Goal: Task Accomplishment & Management: Complete application form

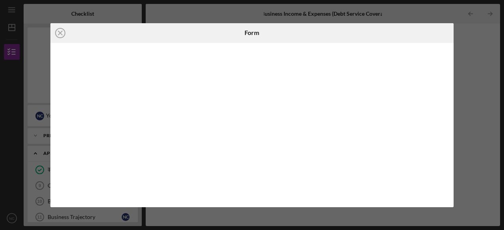
scroll to position [228, 0]
click at [61, 30] on icon "Icon/Close" at bounding box center [60, 33] width 20 height 20
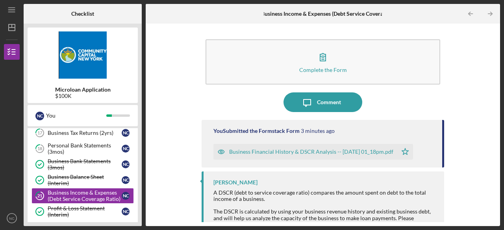
scroll to position [226, 0]
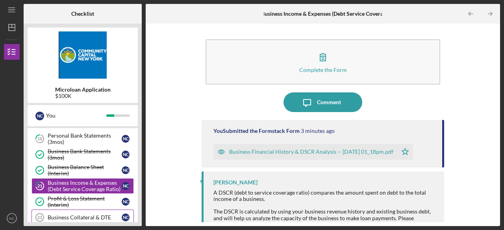
click at [105, 214] on div "Business Collateral & DTE" at bounding box center [85, 217] width 74 height 6
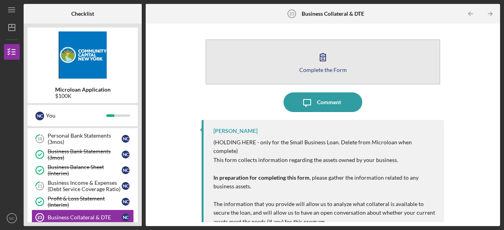
click at [322, 62] on icon "button" at bounding box center [323, 57] width 20 height 20
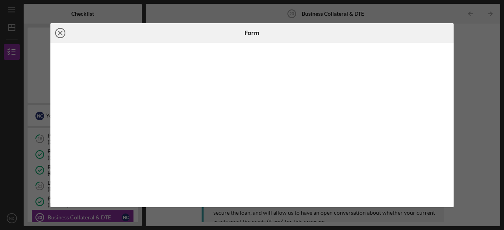
click at [59, 34] on line at bounding box center [60, 33] width 4 height 4
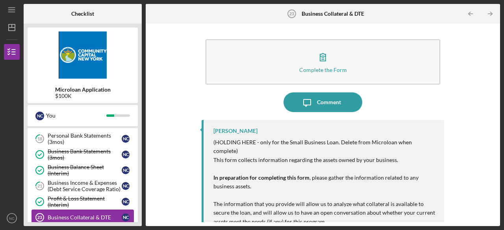
scroll to position [5, 0]
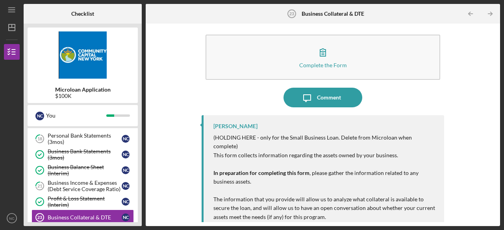
click at [137, 135] on div "Personal Financial Statement 13 Personal Financial Statement N C Previous 30 da…" at bounding box center [83, 211] width 110 height 319
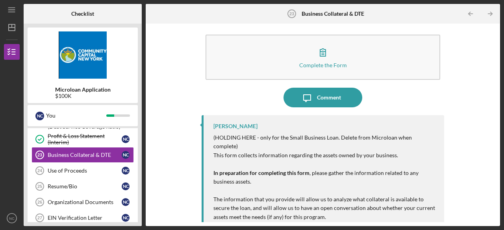
scroll to position [289, 0]
click at [61, 163] on link "Use of Proceeds 24 Use of Proceeds N C" at bounding box center [82, 171] width 102 height 16
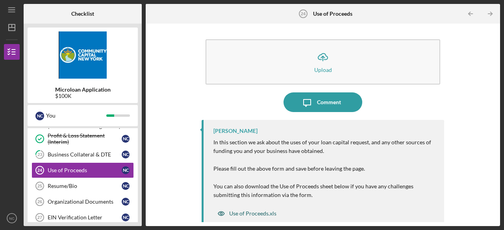
click at [238, 215] on div "Use of Proceeds.xls" at bounding box center [252, 214] width 47 height 6
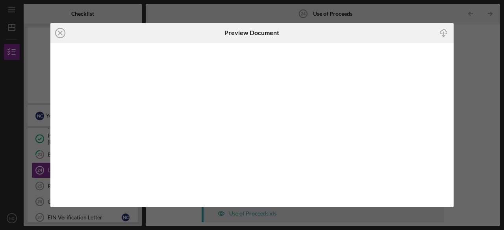
click at [444, 33] on line "button" at bounding box center [444, 34] width 0 height 4
click at [61, 32] on line at bounding box center [60, 33] width 4 height 4
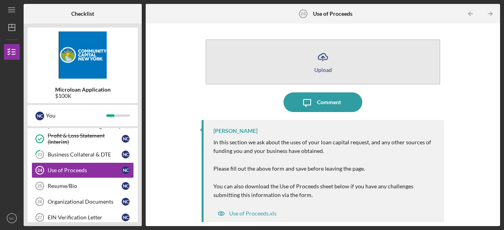
click at [323, 63] on icon "Icon/Upload" at bounding box center [323, 57] width 20 height 20
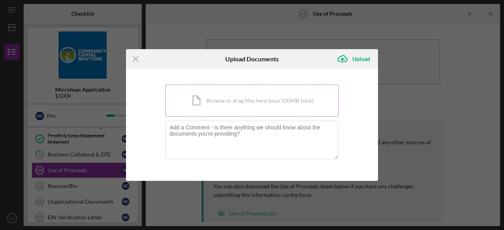
click at [237, 102] on div "Icon/Document Browse or drag files here (max 100MB total) Tap to choose files o…" at bounding box center [251, 101] width 173 height 32
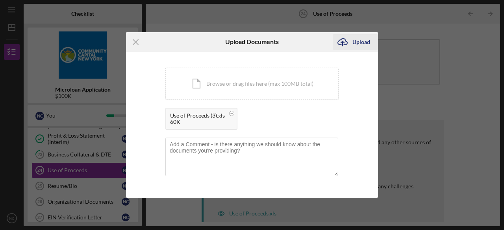
click at [350, 44] on icon "Icon/Upload" at bounding box center [343, 42] width 20 height 20
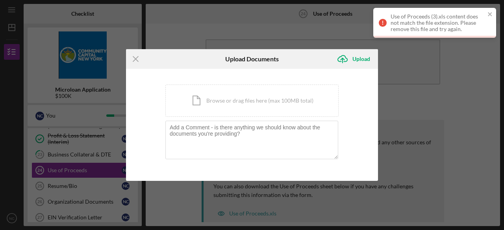
click at [487, 16] on div "Use of Proceeds (3).xls content does not match the file extension. Please remov…" at bounding box center [431, 23] width 111 height 24
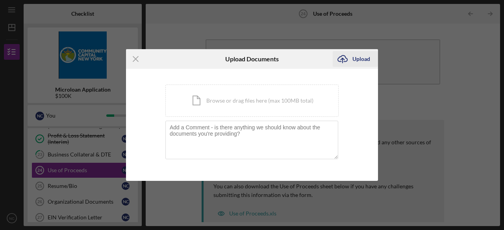
click at [353, 59] on div "Upload" at bounding box center [361, 59] width 18 height 16
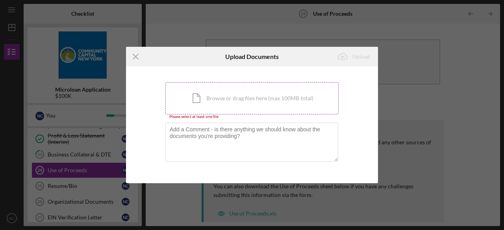
click at [241, 104] on div "Icon/Document Browse or drag files here (max 100MB total) Tap to choose files o…" at bounding box center [251, 98] width 173 height 32
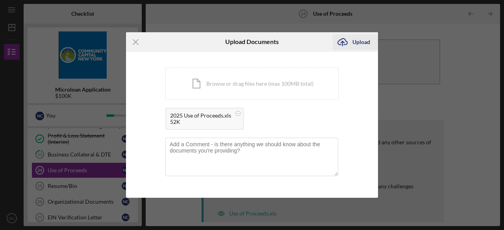
click at [345, 41] on icon "Icon/Upload" at bounding box center [343, 42] width 20 height 20
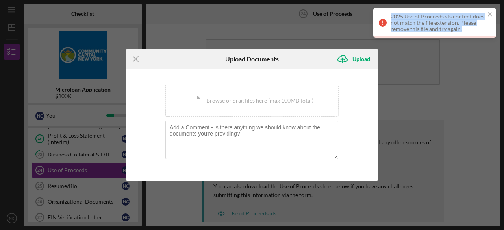
drag, startPoint x: 464, startPoint y: 30, endPoint x: 391, endPoint y: 16, distance: 74.6
click at [391, 16] on div "2025 Use of Proceeds.xls content does not match the file extension. Please remo…" at bounding box center [437, 22] width 94 height 19
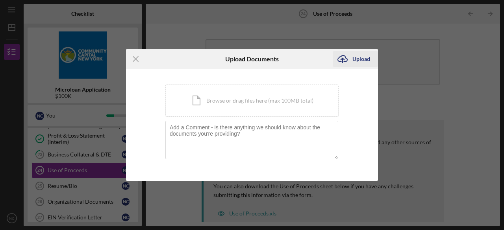
click at [338, 63] on icon "Icon/Upload" at bounding box center [343, 59] width 20 height 20
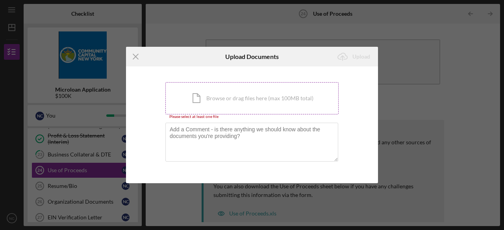
click at [263, 100] on div "Icon/Document Browse or drag files here (max 100MB total) Tap to choose files o…" at bounding box center [251, 98] width 173 height 32
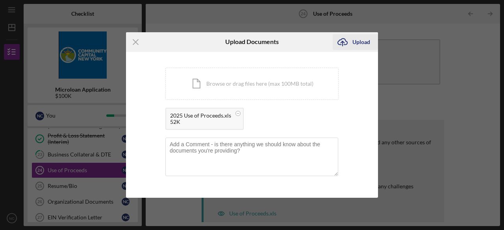
click at [349, 39] on icon "Icon/Upload" at bounding box center [343, 42] width 20 height 20
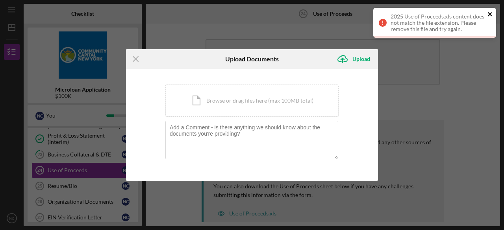
click at [488, 13] on icon "close" at bounding box center [490, 14] width 6 height 6
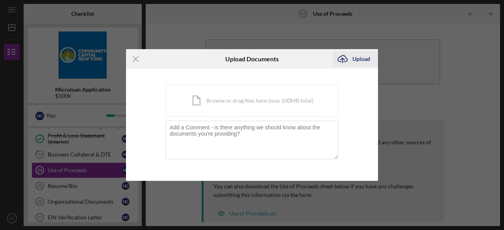
click at [342, 62] on icon "Icon/Upload" at bounding box center [343, 59] width 20 height 20
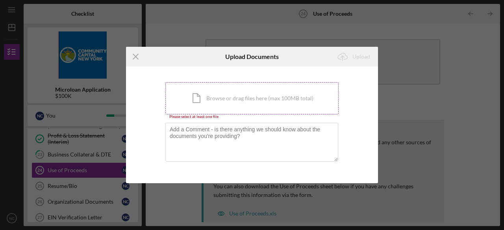
click at [195, 98] on div "Icon/Document Browse or drag files here (max 100MB total) Tap to choose files o…" at bounding box center [251, 98] width 173 height 32
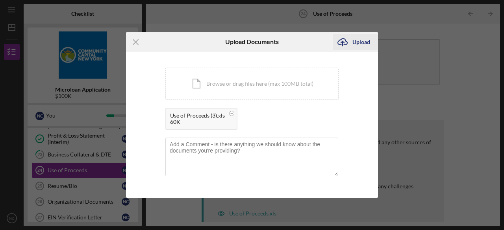
click at [359, 41] on div "Upload" at bounding box center [361, 42] width 18 height 16
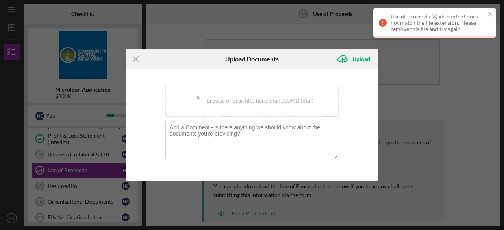
drag, startPoint x: 479, startPoint y: 36, endPoint x: 493, endPoint y: 36, distance: 14.2
click at [493, 36] on div at bounding box center [434, 37] width 123 height 2
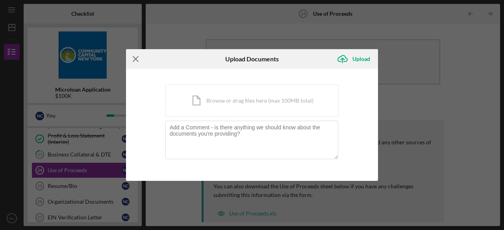
click at [139, 59] on icon "Icon/Menu Close" at bounding box center [136, 59] width 20 height 20
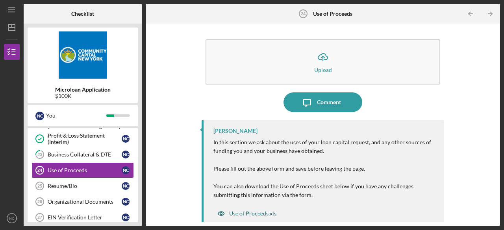
click at [254, 211] on div "Use of Proceeds.xls" at bounding box center [252, 214] width 47 height 6
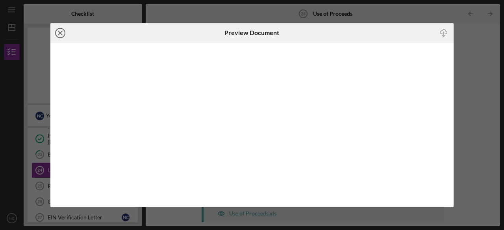
click at [59, 32] on line at bounding box center [60, 33] width 4 height 4
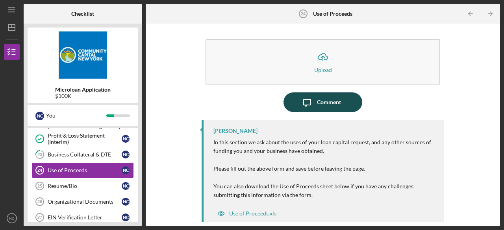
click at [312, 99] on icon "Icon/Message" at bounding box center [307, 102] width 20 height 20
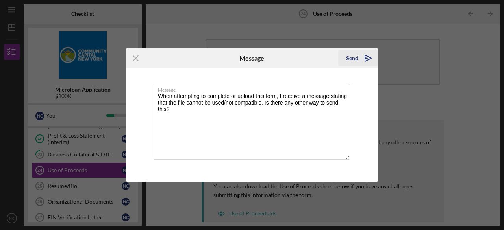
type textarea "When attempting to complete or upload this form, I receive a message stating th…"
click at [362, 59] on icon "Icon/icon-invite-send" at bounding box center [368, 58] width 20 height 20
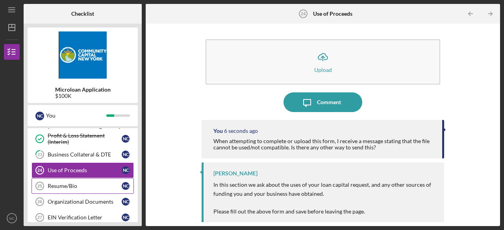
click at [77, 183] on div "Resume/Bio" at bounding box center [85, 186] width 74 height 6
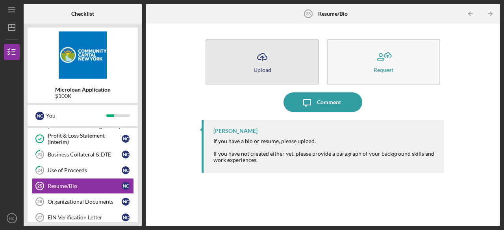
click at [264, 65] on icon "Icon/Upload" at bounding box center [262, 57] width 20 height 20
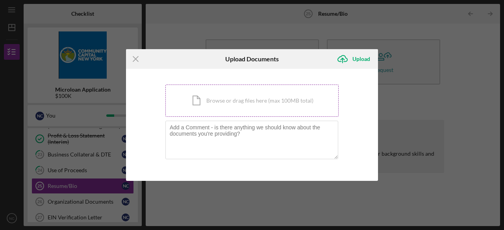
click at [231, 94] on div "Icon/Document Browse or drag files here (max 100MB total) Tap to choose files o…" at bounding box center [251, 101] width 173 height 32
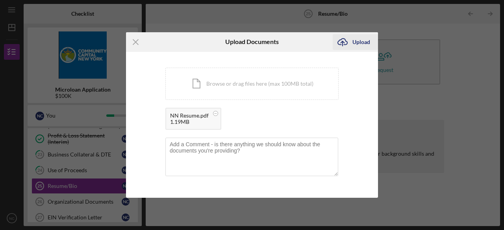
click at [355, 43] on div "Upload" at bounding box center [361, 42] width 18 height 16
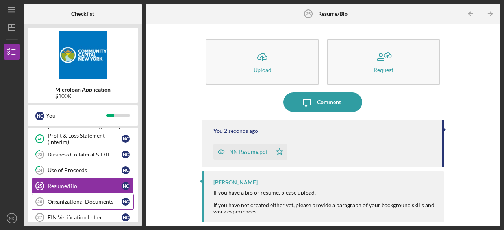
click at [79, 199] on div "Organizational Documents" at bounding box center [85, 202] width 74 height 6
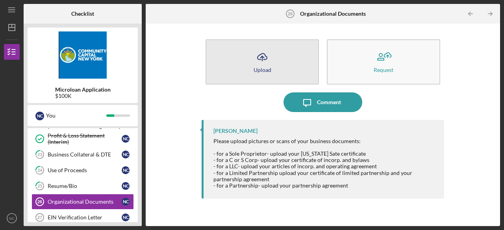
click at [258, 55] on icon "Icon/Upload" at bounding box center [262, 57] width 20 height 20
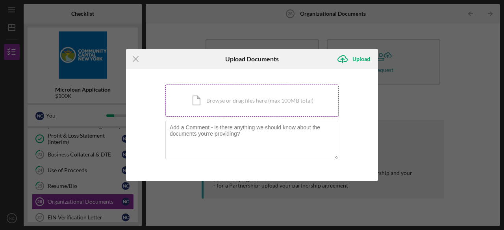
click at [246, 98] on div "Icon/Document Browse or drag files here (max 100MB total) Tap to choose files o…" at bounding box center [251, 101] width 173 height 32
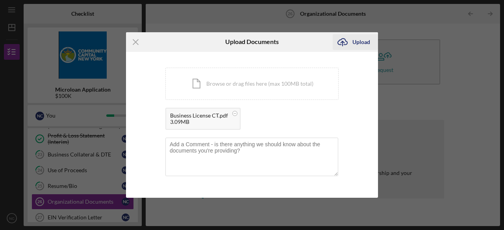
click at [342, 45] on icon "Icon/Upload" at bounding box center [343, 42] width 20 height 20
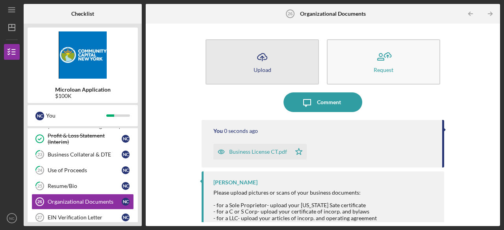
click at [271, 66] on button "Icon/Upload Upload" at bounding box center [261, 61] width 113 height 45
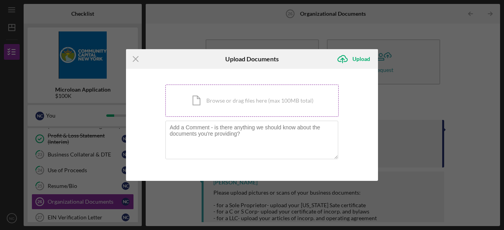
click at [205, 100] on div "Icon/Document Browse or drag files here (max 100MB total) Tap to choose files o…" at bounding box center [251, 101] width 173 height 32
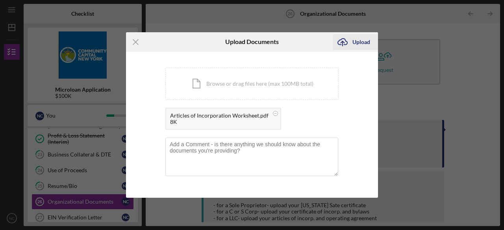
click at [354, 37] on div "Upload" at bounding box center [361, 42] width 18 height 16
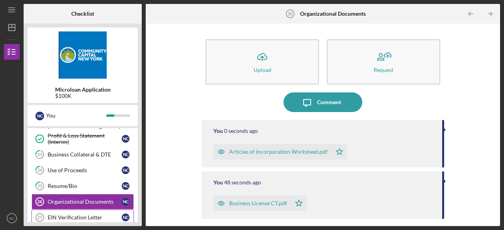
click at [93, 214] on div "EIN Verification Letter" at bounding box center [85, 217] width 74 height 6
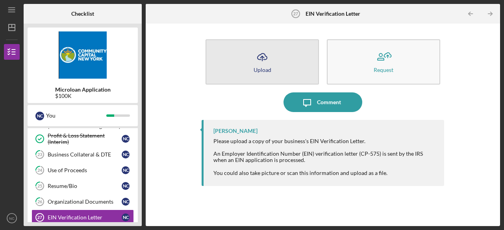
click at [252, 78] on button "Icon/Upload Upload" at bounding box center [261, 61] width 113 height 45
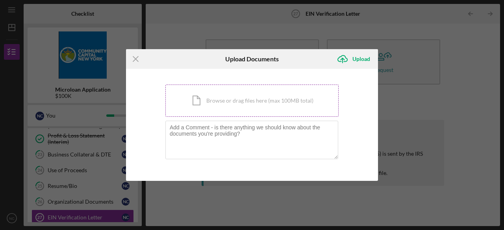
click at [201, 107] on div "Icon/Document Browse or drag files here (max 100MB total) Tap to choose files o…" at bounding box center [251, 101] width 173 height 32
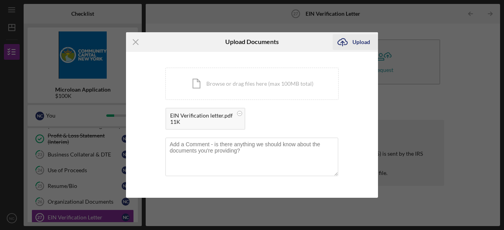
click at [345, 38] on icon "Icon/Upload" at bounding box center [343, 42] width 20 height 20
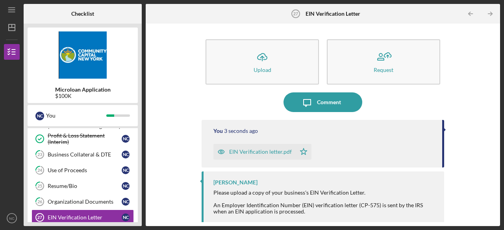
click at [135, 202] on div "Personal Financial Statement 13 Personal Financial Statement N C Previous 30 da…" at bounding box center [83, 148] width 110 height 319
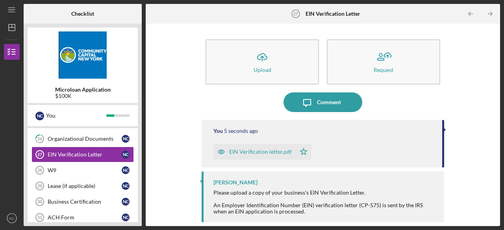
scroll to position [368, 0]
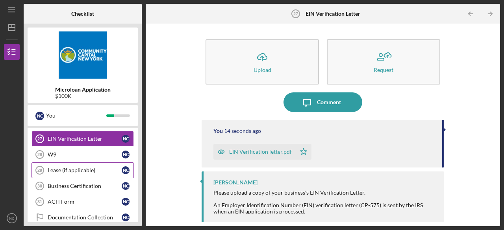
click at [105, 167] on div "Lease (if applicable)" at bounding box center [85, 170] width 74 height 6
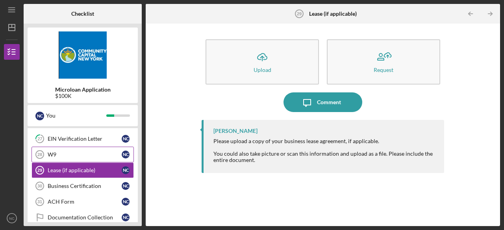
click at [90, 152] on div "W9" at bounding box center [85, 155] width 74 height 6
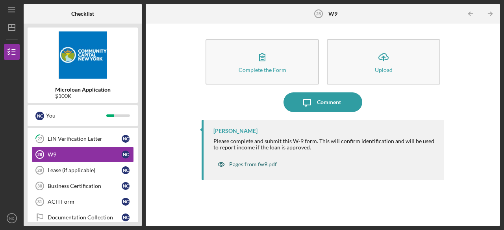
click at [237, 163] on div "Pages from fw9.pdf" at bounding box center [253, 164] width 48 height 6
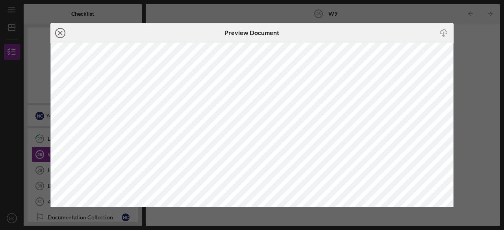
click at [59, 33] on icon "Icon/Close" at bounding box center [60, 33] width 20 height 20
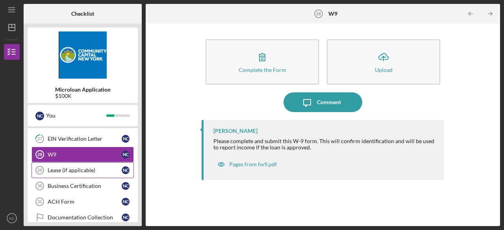
click at [90, 163] on link "Lease (if applicable) 29 Lease (if applicable) N C" at bounding box center [82, 171] width 102 height 16
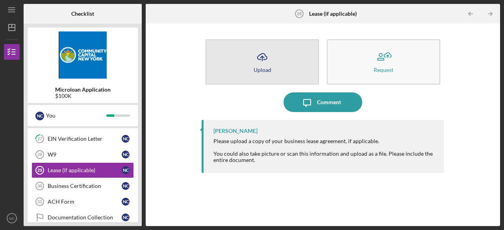
click at [244, 47] on button "Icon/Upload Upload" at bounding box center [261, 61] width 113 height 45
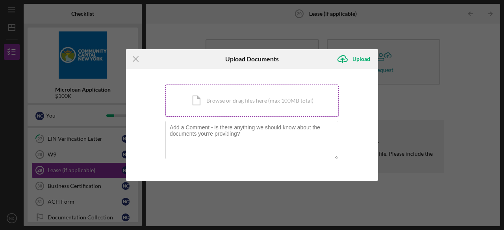
click at [232, 101] on div "Icon/Document Browse or drag files here (max 100MB total) Tap to choose files o…" at bounding box center [251, 101] width 173 height 32
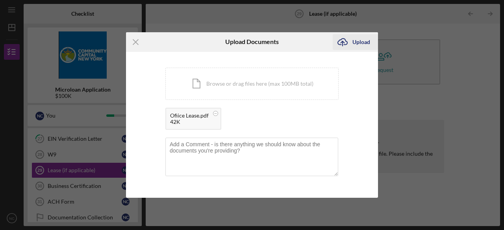
click at [353, 44] on div "Upload" at bounding box center [361, 42] width 18 height 16
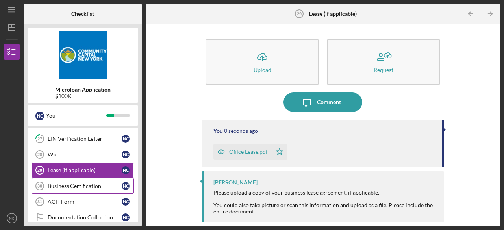
click at [94, 183] on div "Business Certification" at bounding box center [85, 186] width 74 height 6
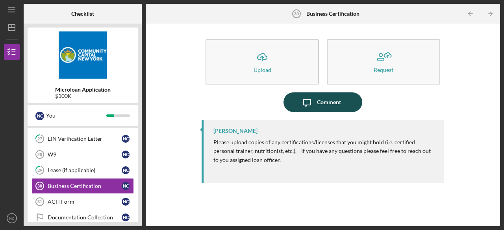
click at [325, 102] on div "Comment" at bounding box center [329, 102] width 24 height 20
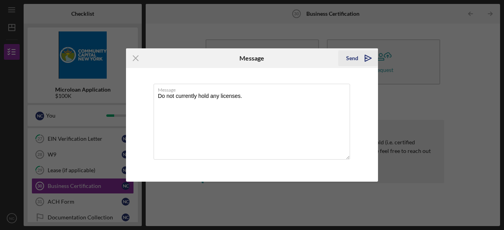
type textarea "Do not currently hold any licenses."
click at [358, 59] on icon "Icon/icon-invite-send" at bounding box center [368, 58] width 20 height 20
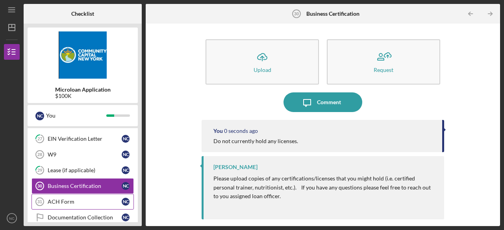
click at [76, 199] on div "ACH Form" at bounding box center [85, 202] width 74 height 6
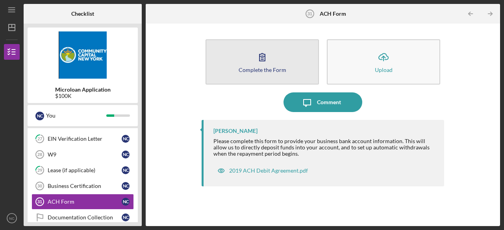
click at [273, 60] on button "Complete the Form Form" at bounding box center [261, 61] width 113 height 45
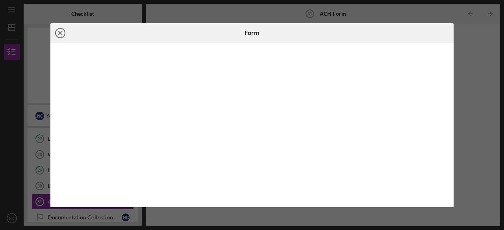
click at [59, 32] on icon "Icon/Close" at bounding box center [60, 33] width 20 height 20
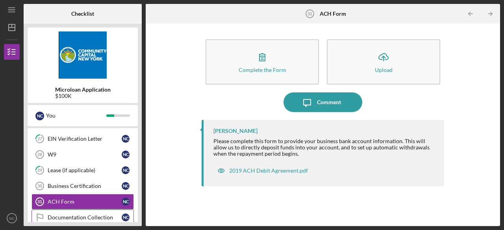
click at [101, 214] on div "Documentation Collection" at bounding box center [85, 217] width 74 height 6
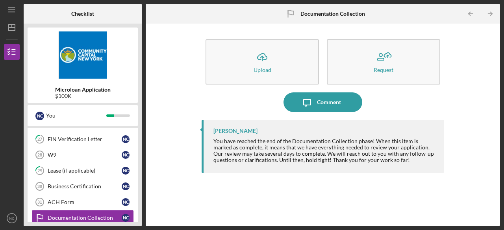
scroll to position [368, 0]
click at [87, 183] on div "Business Certification" at bounding box center [85, 186] width 74 height 6
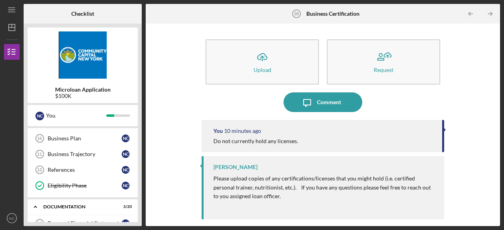
scroll to position [47, 0]
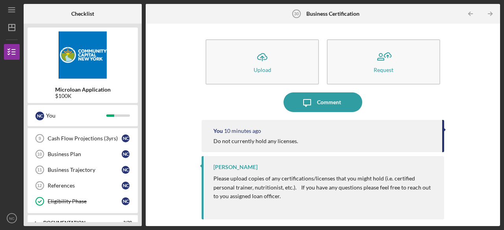
click at [87, 180] on link "References 12 References N C" at bounding box center [82, 186] width 102 height 16
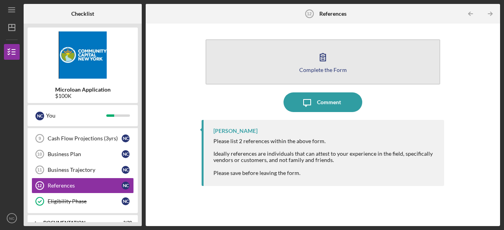
click at [311, 56] on button "Complete the Form Form" at bounding box center [322, 61] width 235 height 45
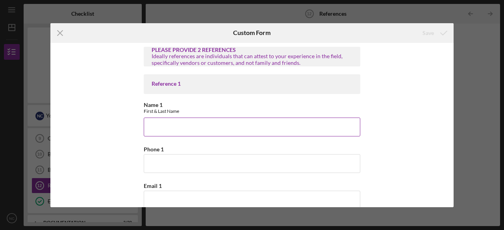
click at [224, 131] on input "Name 1" at bounding box center [252, 127] width 216 height 19
type input "Audrey Powell"
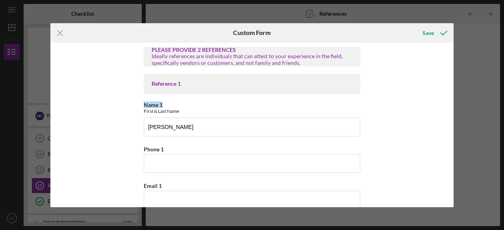
drag, startPoint x: 450, startPoint y: 82, endPoint x: 451, endPoint y: 102, distance: 20.1
click at [451, 102] on div "PLEASE PROVIDE 2 REFERENCES Ideally references are individuals that can attest …" at bounding box center [251, 125] width 403 height 164
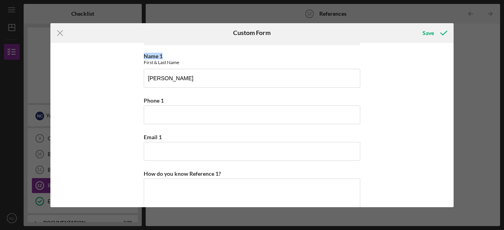
scroll to position [46, 0]
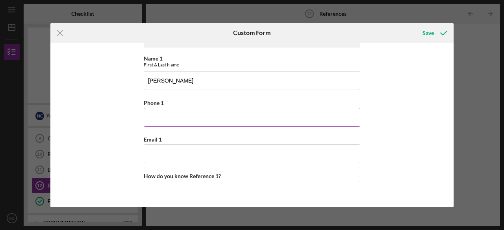
click at [281, 114] on input "Phone 1" at bounding box center [252, 117] width 216 height 19
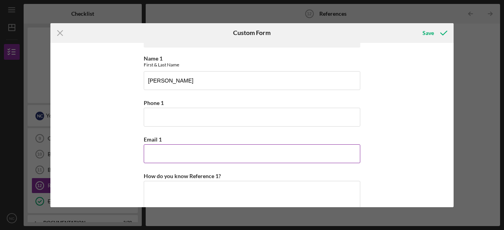
click at [164, 154] on input "Email 1" at bounding box center [252, 153] width 216 height 19
paste input "audrey@hcpct.com"
type input "audrey@hcpct.com"
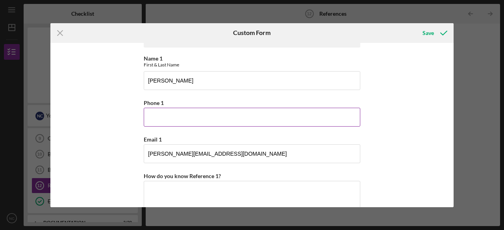
click at [164, 118] on input "Phone 1" at bounding box center [252, 117] width 216 height 19
paste input "203-792-2273"
type input "203-792-2273"
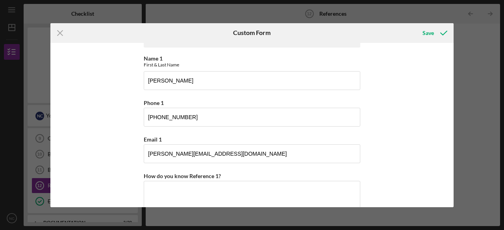
drag, startPoint x: 451, startPoint y: 97, endPoint x: 450, endPoint y: 120, distance: 22.5
click at [450, 120] on div "PLEASE PROVIDE 2 REFERENCES Ideally references are individuals that can attest …" at bounding box center [251, 125] width 403 height 164
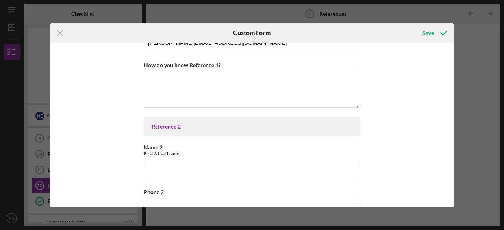
scroll to position [115, 0]
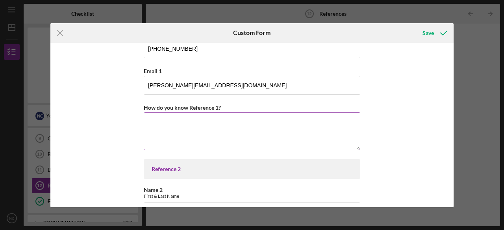
click at [277, 130] on textarea "How do you know Reference 1?" at bounding box center [252, 132] width 216 height 38
type textarea "f"
drag, startPoint x: 190, startPoint y: 117, endPoint x: 129, endPoint y: 119, distance: 61.4
click at [129, 119] on div "PLEASE PROVIDE 2 REFERENCES Ideally references are individuals that can attest …" at bounding box center [251, 125] width 403 height 164
type textarea "Former employer"
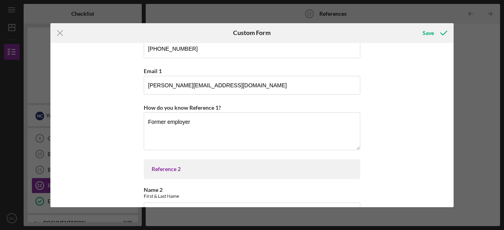
scroll to position [269, 0]
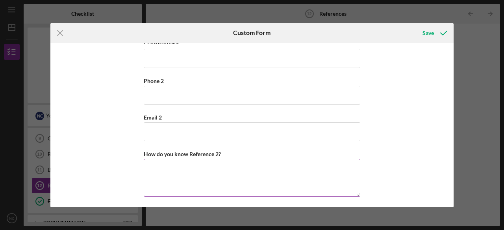
click at [244, 173] on textarea "How do you know Reference 2?" at bounding box center [252, 178] width 216 height 38
paste textarea "Former employer"
type textarea "Former employer"
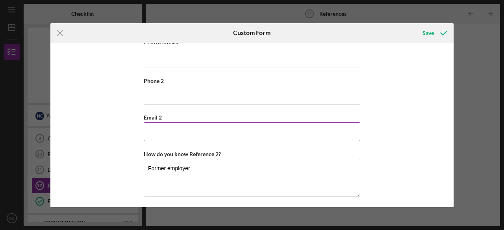
click at [158, 137] on input "Email 2" at bounding box center [252, 131] width 216 height 19
paste input "gillian@sheraton.care"
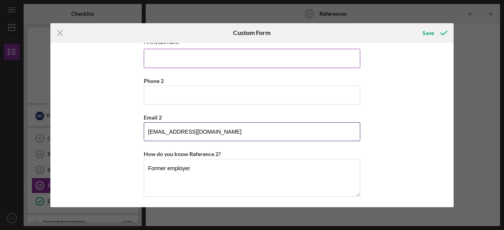
type input "gillian@sheraton.care"
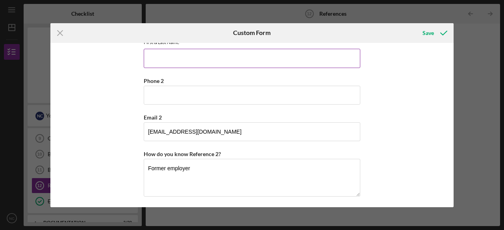
click at [178, 59] on input "Name 2" at bounding box center [252, 58] width 216 height 19
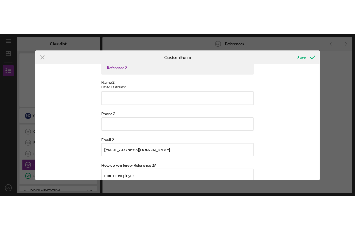
scroll to position [237, 0]
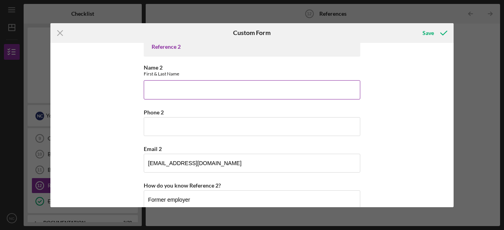
click at [248, 85] on input "Name 2" at bounding box center [252, 89] width 216 height 19
type input "Gillian Issacs"
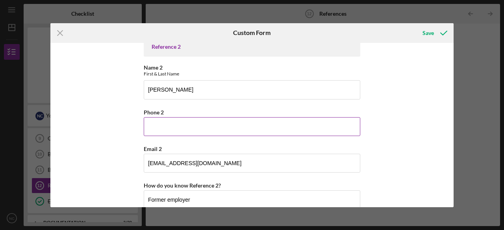
click at [155, 119] on input "Phone 2" at bounding box center [252, 126] width 216 height 19
paste input "203-221-0221"
type input "203-221-0221"
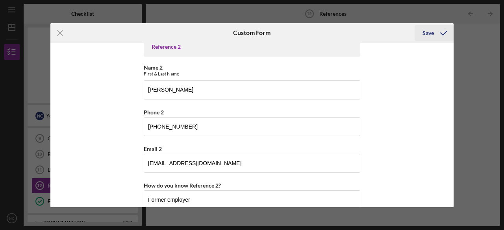
click at [428, 33] on div "Save" at bounding box center [427, 33] width 11 height 16
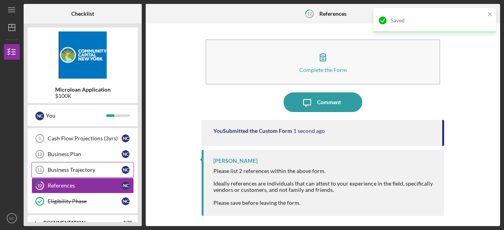
click at [78, 170] on div "Business Trajectory" at bounding box center [85, 170] width 74 height 6
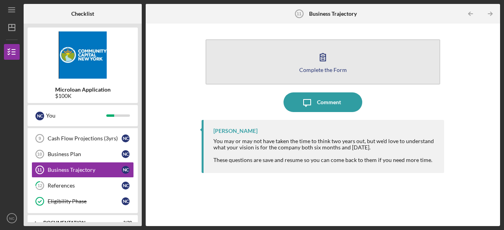
click at [326, 62] on icon "button" at bounding box center [323, 57] width 20 height 20
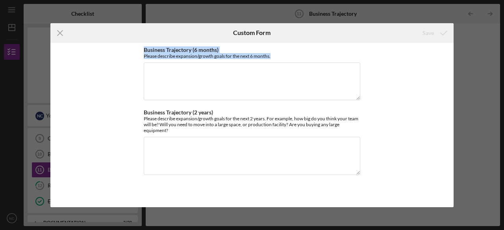
drag, startPoint x: 276, startPoint y: 55, endPoint x: 143, endPoint y: 48, distance: 133.2
click at [143, 48] on div "Business Trajectory (6 months) Please describe expansion/growth goals for the n…" at bounding box center [251, 125] width 403 height 164
copy div "Business Trajectory (6 months) Please describe expansion/growth goals for the n…"
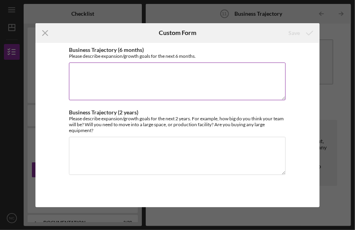
click at [100, 73] on textarea "Business Trajectory (6 months)" at bounding box center [177, 82] width 216 height 38
paste textarea "Here’s a 6-month **Business Trajectory** outline for **Absolute Best Home Care …"
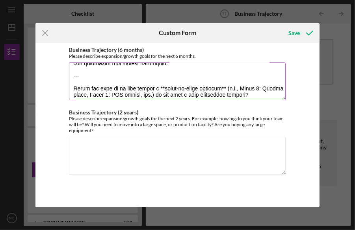
scroll to position [582, 0]
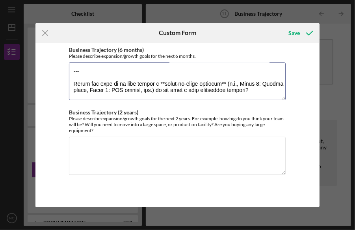
drag, startPoint x: 269, startPoint y: 87, endPoint x: 68, endPoint y: 74, distance: 201.1
click at [68, 74] on div "Business Trajectory (6 months) Please describe expansion/growth goals for the n…" at bounding box center [177, 125] width 284 height 164
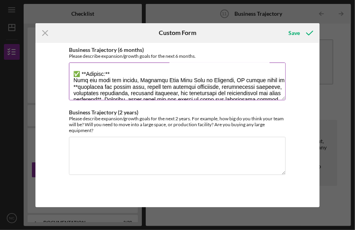
scroll to position [512, 0]
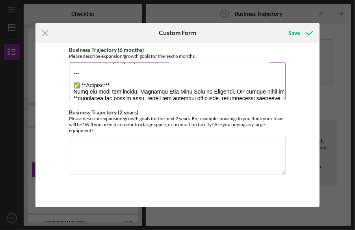
drag, startPoint x: 190, startPoint y: 85, endPoint x: 72, endPoint y: 81, distance: 118.5
click at [72, 81] on textarea "Business Trajectory (6 months)" at bounding box center [177, 82] width 216 height 38
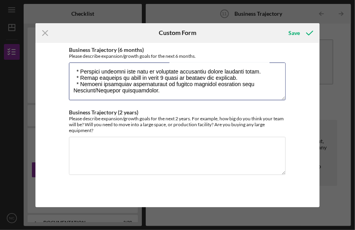
scroll to position [506, 0]
drag, startPoint x: 157, startPoint y: 91, endPoint x: 46, endPoint y: 96, distance: 110.7
click at [46, 96] on div "Business Trajectory (6 months) Please describe expansion/growth goals for the n…" at bounding box center [177, 125] width 284 height 164
type textarea "Here’s a 6-month **Business Trajectory** outline for **Absolute Best Home Care …"
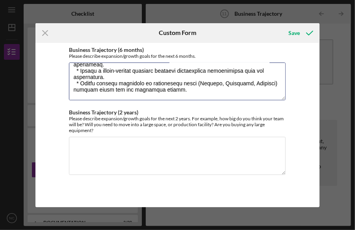
scroll to position [0, 0]
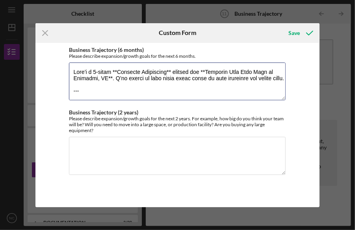
drag, startPoint x: 142, startPoint y: 95, endPoint x: 68, endPoint y: 43, distance: 91.0
click at [68, 43] on div "Business Trajectory (6 months) Please describe expansion/growth goals for the n…" at bounding box center [177, 125] width 284 height 164
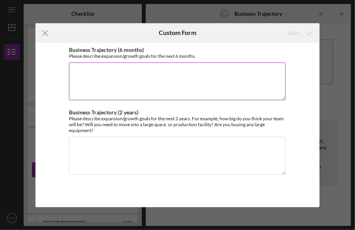
paste textarea "Here’s a 6-month **Business Trajectory** outline for **Absolute Best Home Care …"
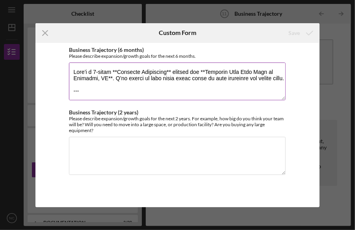
scroll to position [577, 0]
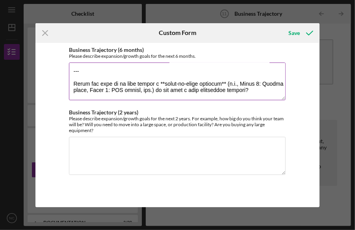
drag, startPoint x: 273, startPoint y: 92, endPoint x: 107, endPoint y: 76, distance: 166.4
click at [117, 78] on textarea "Business Trajectory (6 months)" at bounding box center [177, 82] width 216 height 38
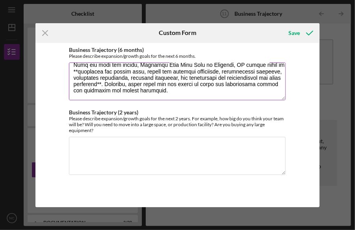
scroll to position [548, 0]
click at [181, 89] on textarea "Business Trajectory (6 months)" at bounding box center [177, 82] width 216 height 38
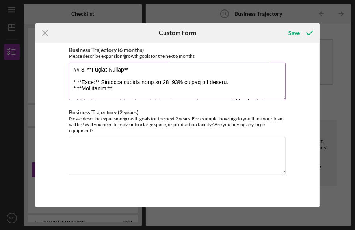
scroll to position [0, 0]
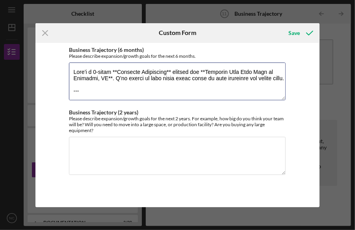
drag, startPoint x: 87, startPoint y: 97, endPoint x: 55, endPoint y: 53, distance: 54.6
click at [55, 53] on div "Business Trajectory (6 months) Please describe expansion/growth goals for the n…" at bounding box center [177, 125] width 284 height 164
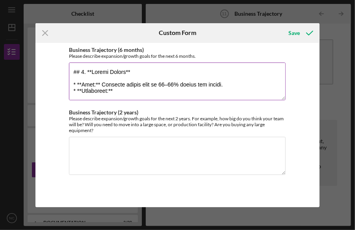
scroll to position [475, 0]
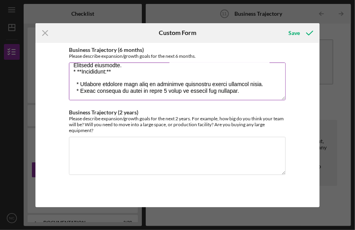
drag, startPoint x: 245, startPoint y: 68, endPoint x: 282, endPoint y: 72, distance: 37.2
click at [282, 72] on textarea "Business Trajectory (6 months)" at bounding box center [177, 82] width 216 height 38
type textarea "## 1. **Client Growth** * **Goal:** Increase client base by 20–25% within six m…"
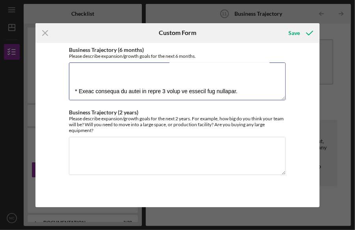
drag, startPoint x: 72, startPoint y: 81, endPoint x: 315, endPoint y: 139, distance: 250.0
click at [315, 139] on div "Business Trajectory (6 months) Please describe expansion/growth goals for the n…" at bounding box center [177, 125] width 284 height 164
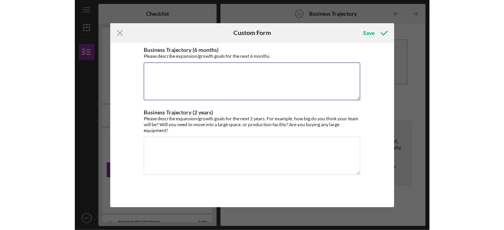
scroll to position [0, 0]
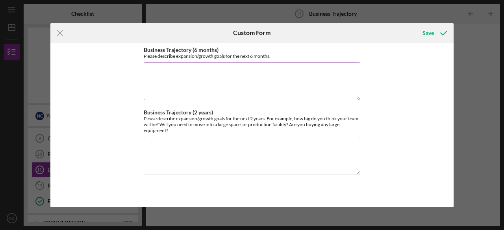
click at [151, 66] on textarea "Business Trajectory (6 months)" at bounding box center [252, 82] width 216 height 38
paste textarea "1. Client Growth Goal: Increase client base by 20–25% within six months. Strate…"
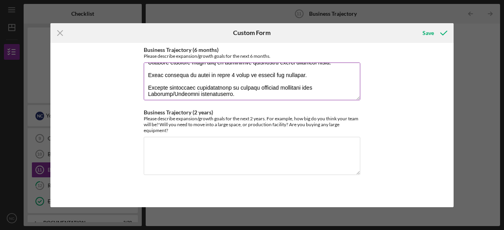
scroll to position [531, 0]
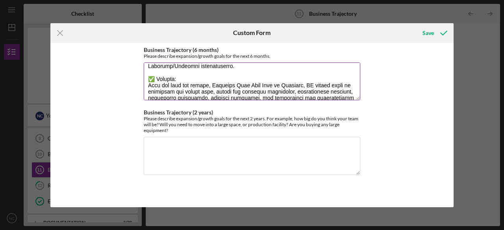
drag, startPoint x: 157, startPoint y: 79, endPoint x: 147, endPoint y: 78, distance: 9.5
click at [147, 78] on textarea "Business Trajectory (6 months)" at bounding box center [252, 82] width 216 height 38
click at [148, 85] on textarea "Business Trajectory (6 months)" at bounding box center [252, 82] width 216 height 38
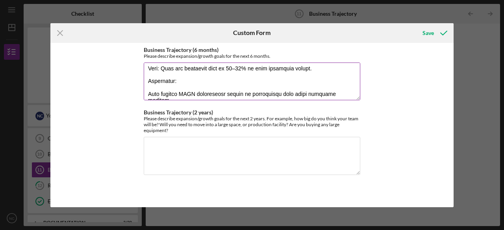
scroll to position [0, 0]
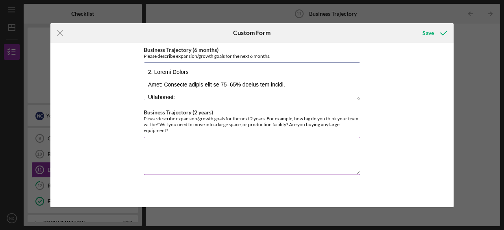
type textarea "1. Client Growth Goal: Increase client base by 20–25% within six months. Strate…"
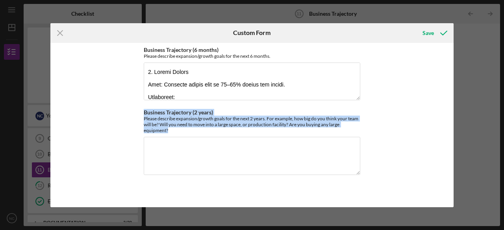
drag, startPoint x: 172, startPoint y: 131, endPoint x: 142, endPoint y: 106, distance: 39.2
click at [142, 106] on div "Business Trajectory (6 months) Please describe expansion/growth goals for the n…" at bounding box center [251, 125] width 403 height 164
copy div "Business Trajectory (2 years) Please describe expansion/growth goals for the ne…"
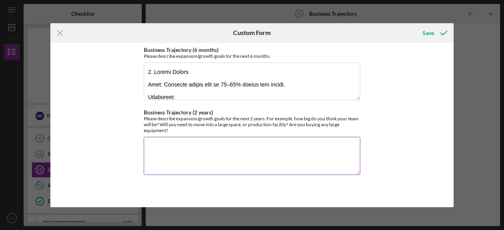
click at [159, 146] on textarea "Business Trajectory (2 years)" at bounding box center [252, 156] width 216 height 38
paste textarea "1. Client & Revenue Growth Goal: Double client base within 2 years. Projection:…"
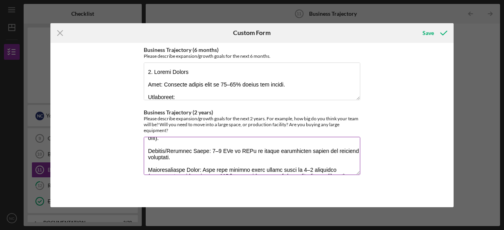
scroll to position [168, 0]
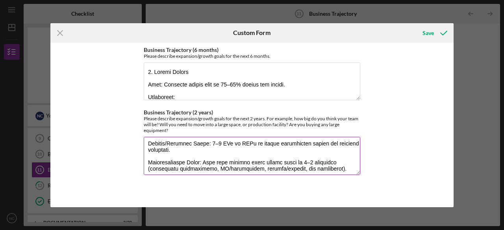
drag, startPoint x: 174, startPoint y: 156, endPoint x: 147, endPoint y: 148, distance: 27.8
click at [147, 148] on textarea "Business Trajectory (2 years)" at bounding box center [252, 156] width 216 height 38
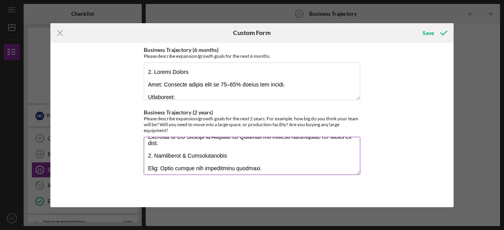
scroll to position [209, 0]
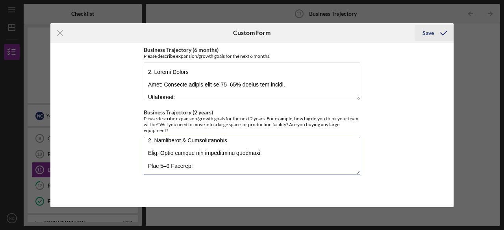
type textarea "1. Client & Revenue Growth Goal: Double client base within 2 years. Projection:…"
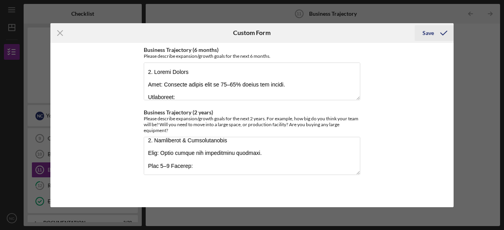
click at [424, 33] on div "Save" at bounding box center [427, 33] width 11 height 16
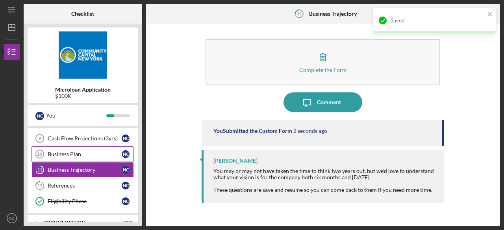
click at [67, 153] on div "Business Plan" at bounding box center [85, 154] width 74 height 6
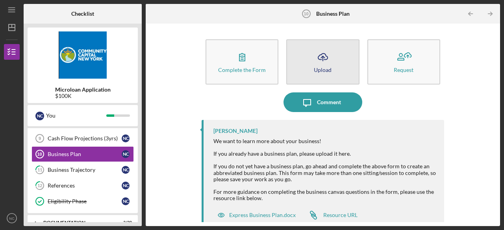
click at [313, 63] on icon "Icon/Upload" at bounding box center [323, 57] width 20 height 20
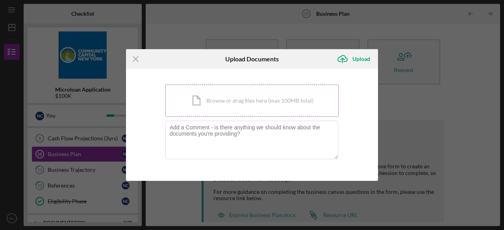
click at [233, 98] on div "Icon/Document Browse or drag files here (max 100MB total) Tap to choose files o…" at bounding box center [251, 101] width 173 height 32
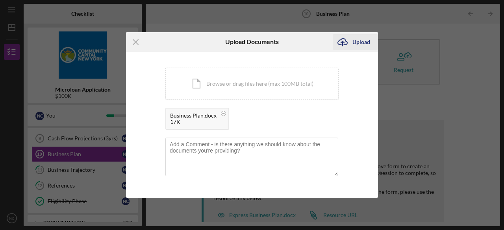
click at [348, 44] on icon "Icon/Upload" at bounding box center [343, 42] width 20 height 20
